Goal: Information Seeking & Learning: Learn about a topic

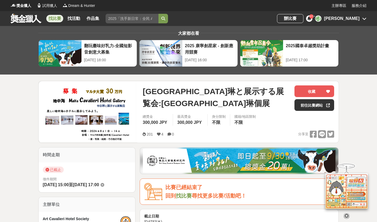
drag, startPoint x: 212, startPoint y: 116, endPoint x: 144, endPoint y: 91, distance: 71.9
click at [144, 91] on span "Malta Cavalieri Hotel Gallery 寺田琳と展示する展覧会:Malta Cavalieri Hotel Gallery 寺田琳個展" at bounding box center [217, 97] width 148 height 24
copy span "Malta Cavalieri Hotel Gallery 寺田琳と展示する展覧会:Malta Cavalieri Hotel Gallery 寺田琳個展"
click at [307, 108] on link "前往比賽網站" at bounding box center [315, 105] width 40 height 12
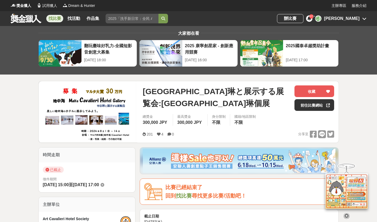
click at [219, 109] on span "Malta Cavalieri Hotel Gallery 寺田琳と展示する展覧会:Malta Cavalieri Hotel Gallery 寺田琳個展" at bounding box center [217, 97] width 148 height 24
drag, startPoint x: 214, startPoint y: 116, endPoint x: 144, endPoint y: 93, distance: 73.9
click at [144, 93] on span "Malta Cavalieri Hotel Gallery 寺田琳と展示する展覧会:Malta Cavalieri Hotel Gallery 寺田琳個展" at bounding box center [217, 97] width 148 height 24
copy span "Malta Cavalieri Hotel Gallery 寺田琳と展示する展覧会:Malta Cavalieri Hotel Gallery 寺田琳個展"
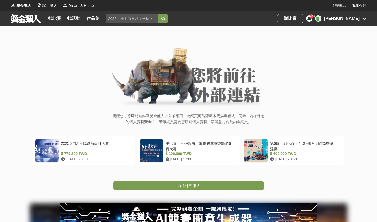
click at [194, 183] on span "前往外部連結" at bounding box center [189, 185] width 22 height 4
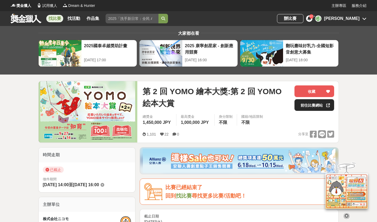
click at [300, 103] on link "前往比賽網站" at bounding box center [315, 105] width 40 height 12
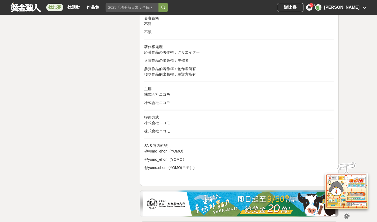
scroll to position [1105, 0]
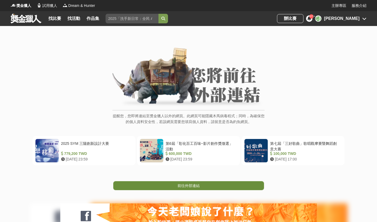
click at [190, 183] on span "前往外部連結" at bounding box center [189, 185] width 22 height 4
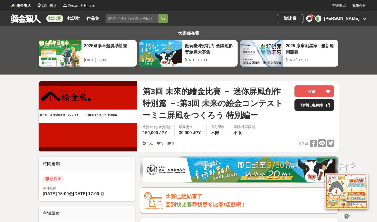
click at [303, 107] on link "前往比賽網站" at bounding box center [315, 105] width 40 height 12
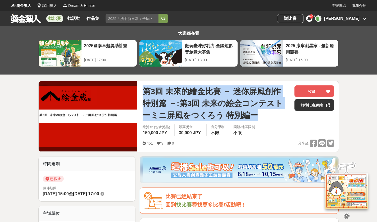
drag, startPoint x: 257, startPoint y: 115, endPoint x: 143, endPoint y: 89, distance: 117.4
click at [143, 88] on span "第3回 未來的繪金比賽 － 迷你屏風創作 特別篇 －:第3回 未来の絵金コンテスト ーミニ屏風をつくろう 特別編ー" at bounding box center [217, 103] width 148 height 36
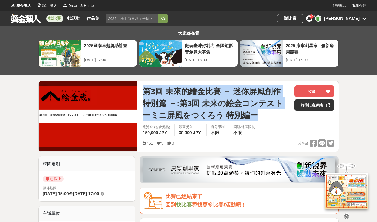
copy span "第3回 未來的繪金比賽 － 迷你屏風創作 特別篇 －:第3回 未来の絵金コンテスト ーミニ屏風をつくろう 特別編ー"
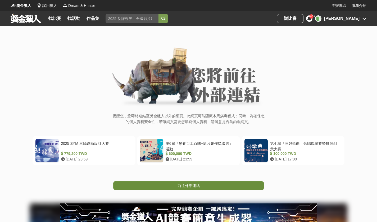
click at [205, 181] on link "前往外部連結" at bounding box center [188, 185] width 151 height 9
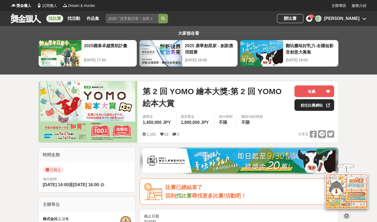
click at [310, 108] on link "前往比賽網站" at bounding box center [315, 105] width 40 height 12
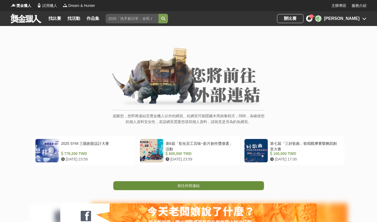
click at [235, 181] on link "前往外部連結" at bounding box center [188, 185] width 151 height 9
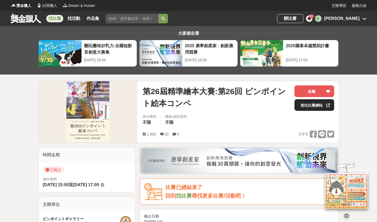
click at [321, 106] on link "前往比賽網站" at bounding box center [315, 105] width 40 height 12
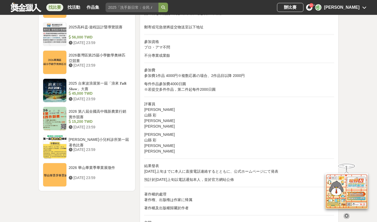
scroll to position [599, 0]
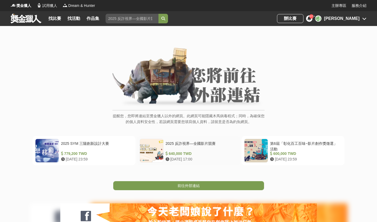
click at [228, 181] on link "前往外部連結" at bounding box center [188, 185] width 151 height 9
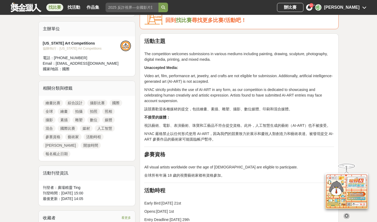
scroll to position [75, 0]
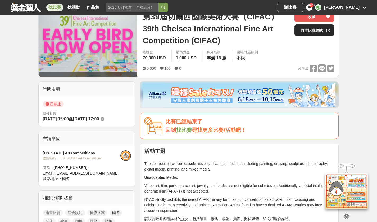
click at [309, 33] on link "前往比賽網站" at bounding box center [315, 30] width 40 height 12
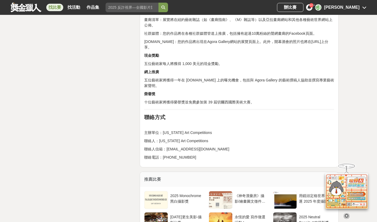
scroll to position [1098, 0]
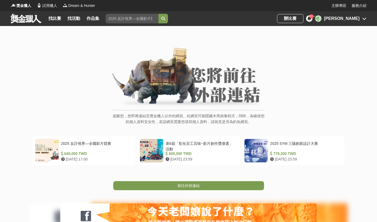
click at [190, 183] on span "前往外部連結" at bounding box center [189, 185] width 22 height 4
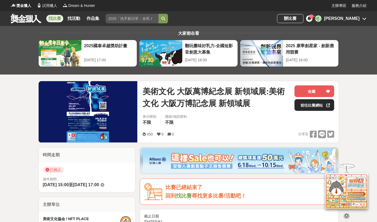
click at [304, 103] on link "前往比賽網站" at bounding box center [315, 105] width 40 height 12
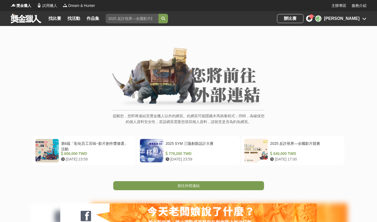
click at [192, 183] on span "前往外部連結" at bounding box center [189, 185] width 22 height 4
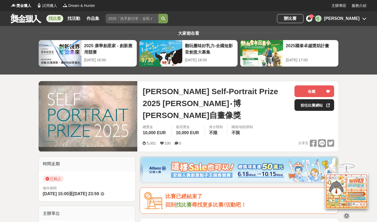
click at [308, 107] on link "前往比賽網站" at bounding box center [315, 105] width 40 height 12
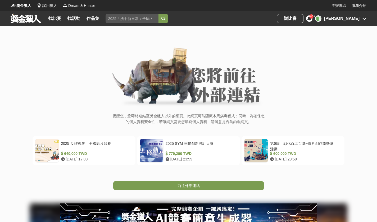
click at [188, 183] on span "前往外部連結" at bounding box center [189, 185] width 22 height 4
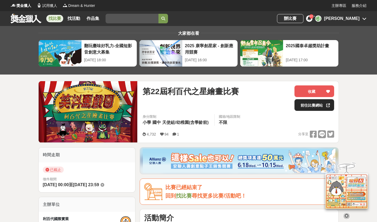
click at [304, 102] on link "前往比賽網站" at bounding box center [315, 105] width 40 height 12
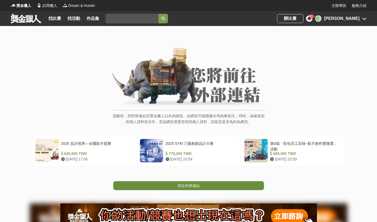
click at [198, 183] on span "前往外部連結" at bounding box center [189, 185] width 22 height 4
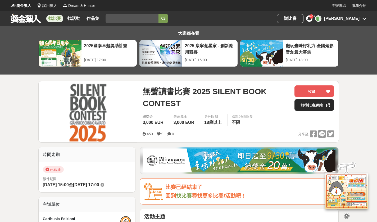
click at [321, 105] on link "前往比賽網站" at bounding box center [315, 105] width 40 height 12
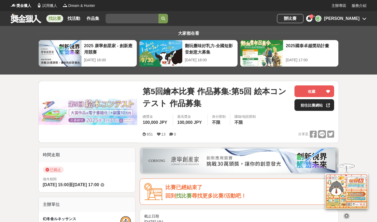
click at [303, 105] on link "前往比賽網站" at bounding box center [315, 105] width 40 height 12
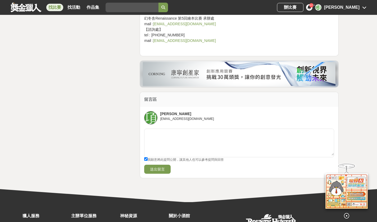
scroll to position [958, 0]
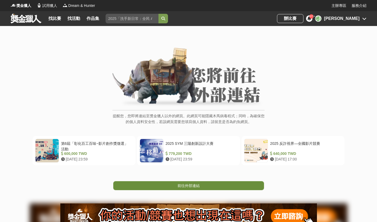
click at [184, 183] on span "前往外部連結" at bounding box center [189, 185] width 22 height 4
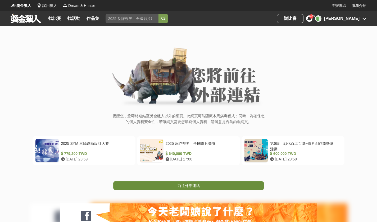
click at [190, 183] on span "前往外部連結" at bounding box center [189, 185] width 22 height 4
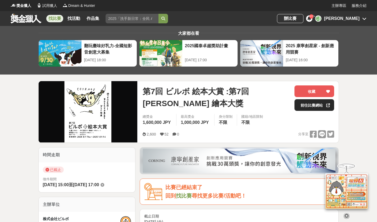
click at [301, 105] on link "前往比賽網站" at bounding box center [315, 105] width 40 height 12
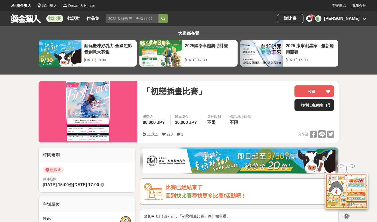
click at [306, 106] on link "前往比賽網站" at bounding box center [315, 105] width 40 height 12
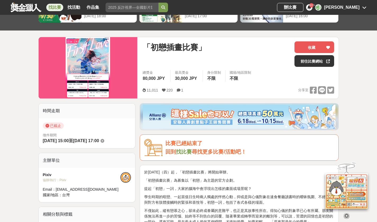
scroll to position [78, 0]
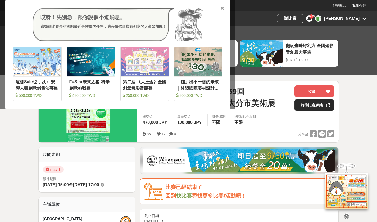
click at [311, 105] on link "前往比賽網站" at bounding box center [315, 105] width 40 height 12
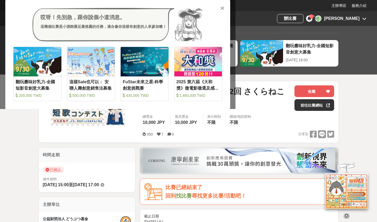
click at [284, 118] on div "總獎金 10,000 JPY 最高獎金 10,000 JPY 身分限制 不限 國籍/地區限制 不限" at bounding box center [239, 121] width 200 height 15
click at [312, 102] on link "前往比賽網站" at bounding box center [315, 105] width 40 height 12
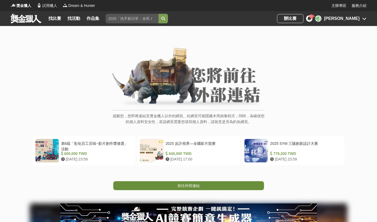
click at [208, 181] on link "前往外部連結" at bounding box center [188, 185] width 151 height 9
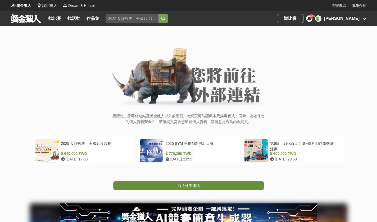
click at [211, 181] on link "前往外部連結" at bounding box center [188, 185] width 151 height 9
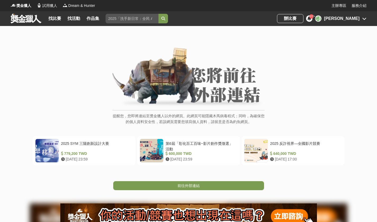
click at [191, 183] on span "前往外部連結" at bounding box center [189, 185] width 22 height 4
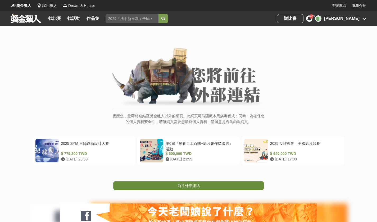
click at [198, 183] on span "前往外部連結" at bounding box center [189, 185] width 22 height 4
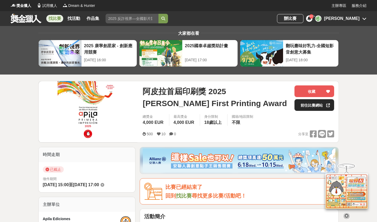
click at [303, 104] on link "前往比賽網站" at bounding box center [315, 105] width 40 height 12
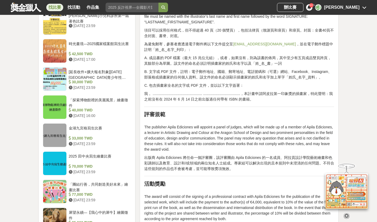
scroll to position [656, 0]
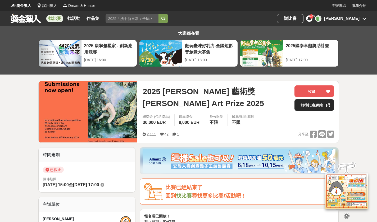
click at [309, 103] on link "前往比賽網站" at bounding box center [315, 105] width 40 height 12
click at [326, 105] on div at bounding box center [328, 104] width 5 height 11
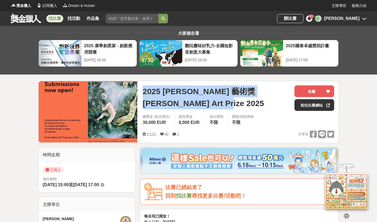
drag, startPoint x: 183, startPoint y: 104, endPoint x: 144, endPoint y: 89, distance: 41.9
click at [144, 89] on span "2025 [PERSON_NAME] 藝術獎 [PERSON_NAME] Art Prize 2025" at bounding box center [217, 97] width 148 height 24
copy span "2025 [PERSON_NAME] 藝術獎 [PERSON_NAME] Art Prize 2025"
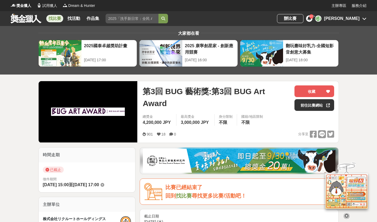
click at [316, 111] on div "第3回 BUG 藝術獎:第3回 BUG Art Award 收藏 前往比賽網站" at bounding box center [239, 99] width 192 height 29
click at [315, 109] on link "前往比賽網站" at bounding box center [315, 105] width 40 height 12
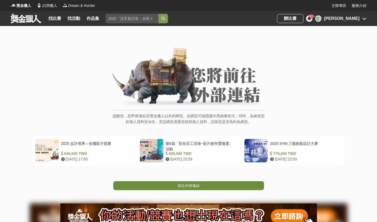
click at [187, 183] on span "前往外部連結" at bounding box center [189, 185] width 22 height 4
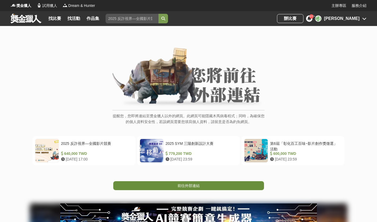
click at [178, 181] on link "前往外部連結" at bounding box center [188, 185] width 151 height 9
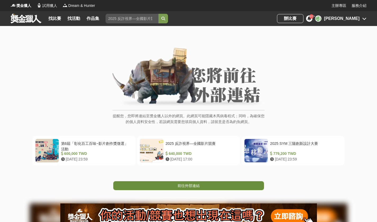
click at [190, 183] on span "前往外部連結" at bounding box center [189, 185] width 22 height 4
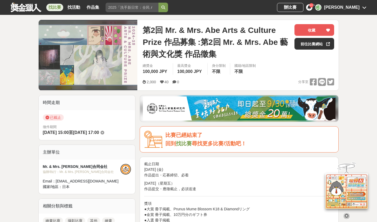
scroll to position [23, 0]
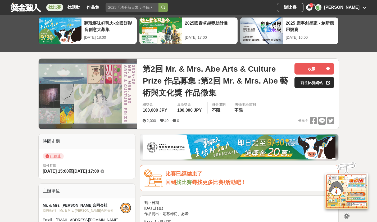
click at [302, 84] on link "前往比賽網站" at bounding box center [315, 83] width 40 height 12
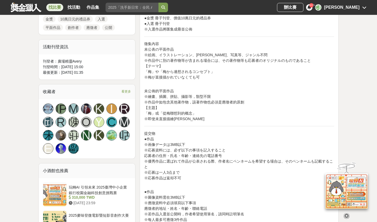
scroll to position [47, 0]
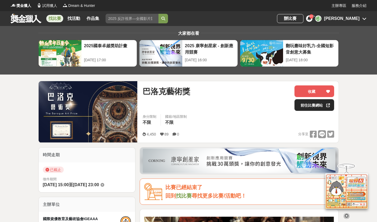
click at [300, 103] on link "前往比賽網站" at bounding box center [315, 105] width 40 height 12
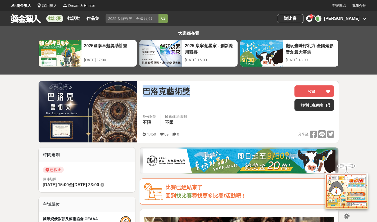
drag, startPoint x: 195, startPoint y: 91, endPoint x: 144, endPoint y: 91, distance: 51.9
click at [144, 91] on div "巴洛克藝術獎" at bounding box center [217, 91] width 148 height 12
copy span "巴洛克藝術獎"
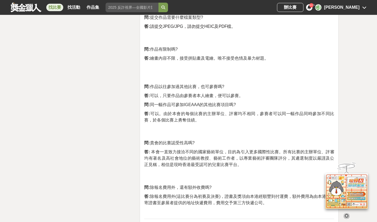
scroll to position [4035, 0]
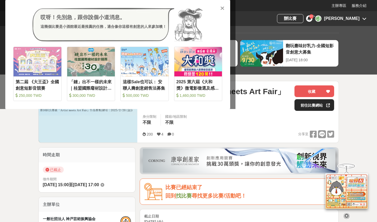
click at [309, 107] on link "前往比賽網站" at bounding box center [315, 105] width 40 height 12
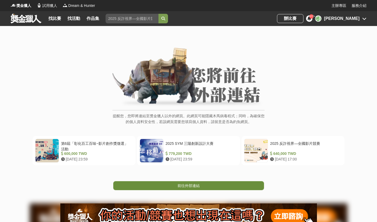
click at [194, 183] on span "前往外部連結" at bounding box center [189, 185] width 22 height 4
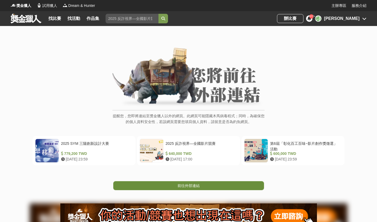
click at [179, 181] on link "前往外部連結" at bounding box center [188, 185] width 151 height 9
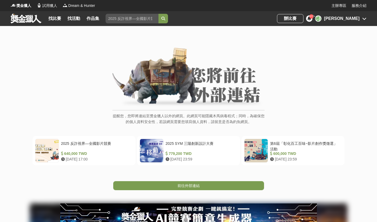
click at [209, 181] on link "前往外部連結" at bounding box center [188, 185] width 151 height 9
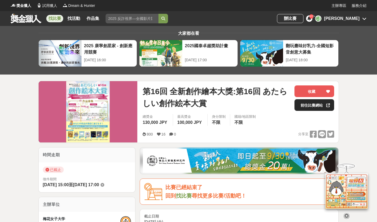
click at [297, 105] on link "前往比賽網站" at bounding box center [315, 105] width 40 height 12
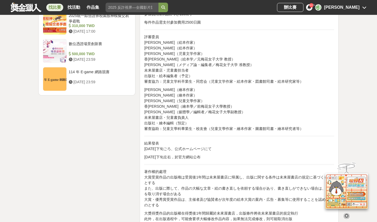
scroll to position [709, 0]
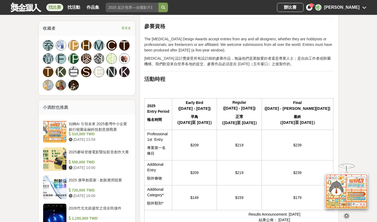
scroll to position [384, 0]
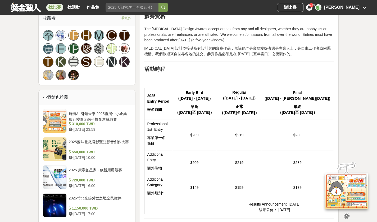
drag, startPoint x: 245, startPoint y: 213, endPoint x: 262, endPoint y: 213, distance: 16.7
click at [262, 213] on td "Results Announcement: [DATE] 結果公佈： [DATE]" at bounding box center [275, 207] width 260 height 14
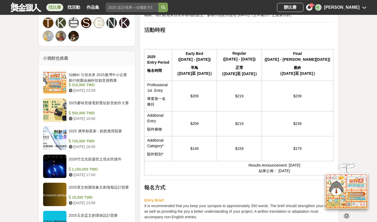
scroll to position [0, 0]
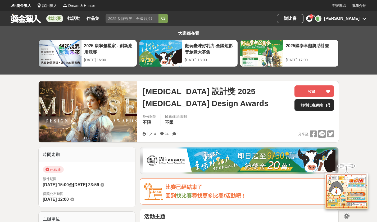
click at [305, 106] on link "前往比賽網站" at bounding box center [315, 105] width 40 height 12
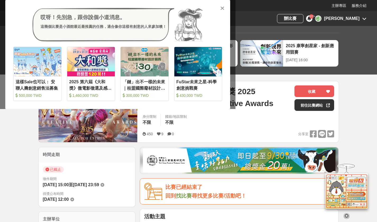
click at [205, 128] on div "身分限制 不限 國籍/地區限制 不限" at bounding box center [239, 121] width 200 height 15
click at [305, 102] on link "前往比賽網站" at bounding box center [315, 105] width 40 height 12
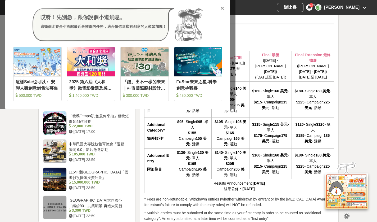
scroll to position [481, 0]
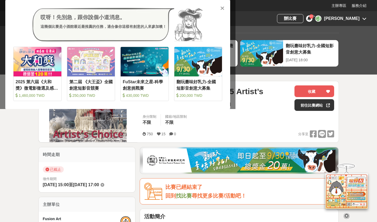
click at [220, 7] on div at bounding box center [222, 7] width 5 height 5
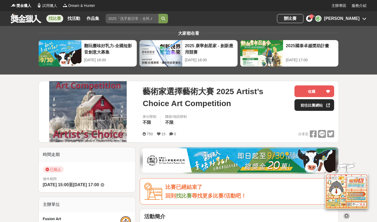
click at [313, 103] on link "前往比賽網站" at bounding box center [315, 105] width 40 height 12
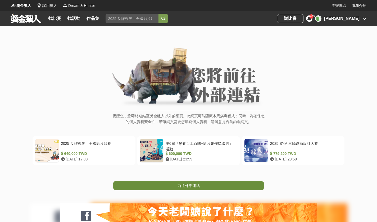
click at [191, 183] on span "前往外部連結" at bounding box center [189, 185] width 22 height 4
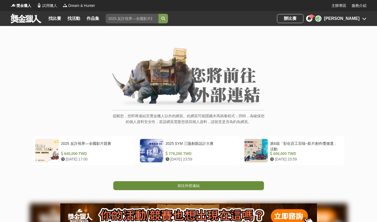
click at [190, 183] on span "前往外部連結" at bounding box center [189, 185] width 22 height 4
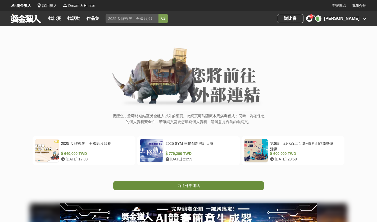
click at [208, 181] on link "前往外部連結" at bounding box center [188, 185] width 151 height 9
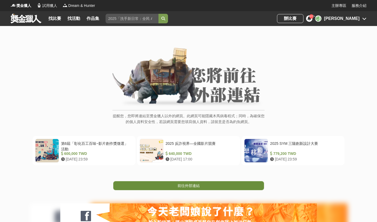
click at [193, 183] on span "前往外部連結" at bounding box center [189, 185] width 22 height 4
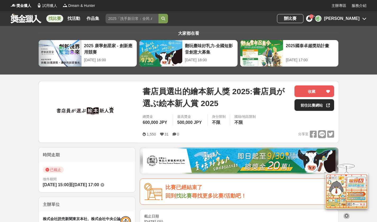
click at [316, 105] on link "前往比賽網站" at bounding box center [315, 105] width 40 height 12
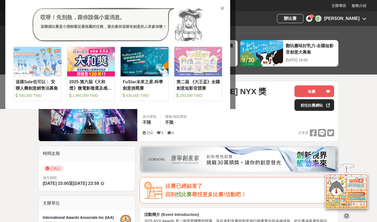
click at [317, 105] on link "前往比賽網站" at bounding box center [315, 105] width 40 height 12
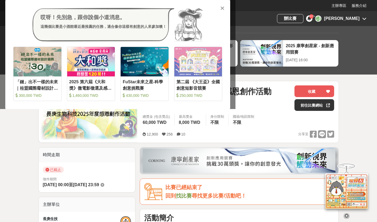
click at [224, 8] on icon at bounding box center [223, 8] width 4 height 5
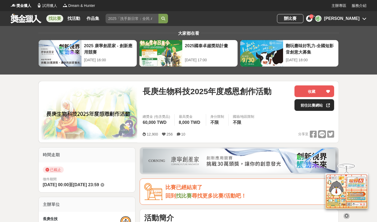
click at [310, 109] on link "前往比賽網站" at bounding box center [315, 105] width 40 height 12
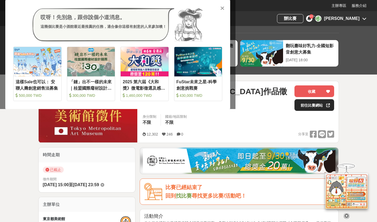
click at [321, 107] on link "前往比賽網站" at bounding box center [315, 105] width 40 height 12
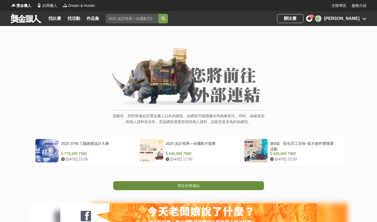
click at [195, 183] on span "前往外部連結" at bounding box center [189, 185] width 22 height 4
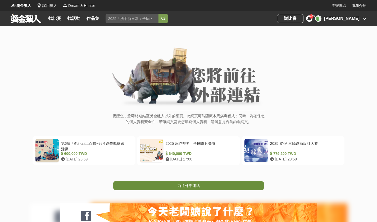
click at [204, 181] on link "前往外部連結" at bounding box center [188, 185] width 151 height 9
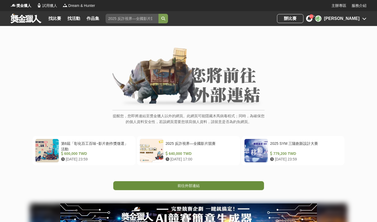
click at [194, 183] on span "前往外部連結" at bounding box center [189, 185] width 22 height 4
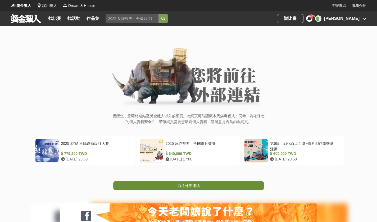
click at [220, 181] on link "前往外部連結" at bounding box center [188, 185] width 151 height 9
